Goal: Transaction & Acquisition: Purchase product/service

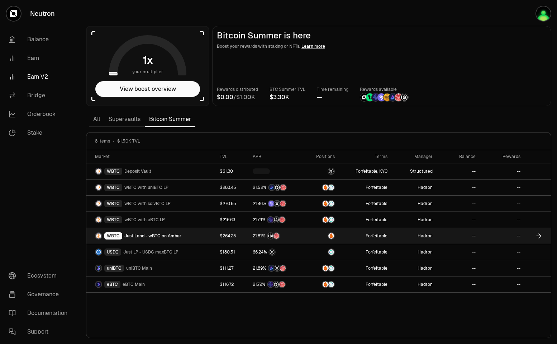
click at [152, 234] on span "Just Lend - wBTC on Amber" at bounding box center [152, 236] width 57 height 6
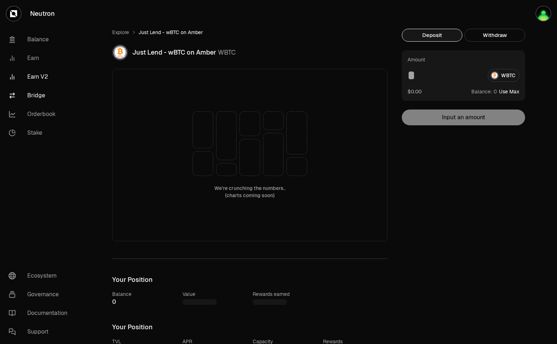
click at [39, 98] on link "Bridge" at bounding box center [40, 95] width 75 height 19
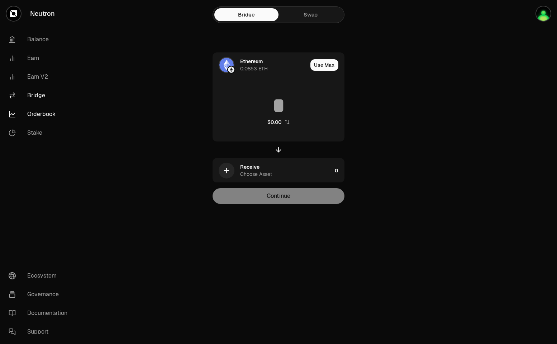
click at [38, 111] on link "Orderbook" at bounding box center [40, 114] width 75 height 19
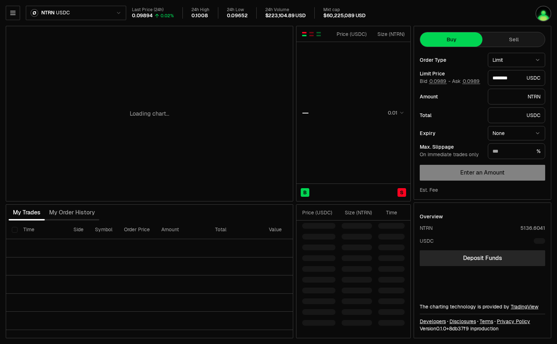
type input "********"
